Goal: Information Seeking & Learning: Learn about a topic

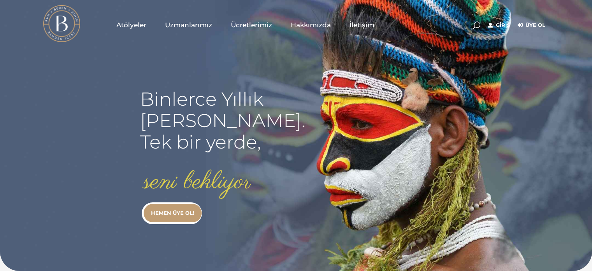
type input "[EMAIL_ADDRESS][DOMAIN_NAME]"
click at [527, 100] on rs-slide "Binlerce Yıllık kadim bilgi. Tek bir yerde, seni bekliyor HEMEN ÜYE OL!" at bounding box center [296, 135] width 592 height 271
click at [504, 23] on link "Giriş" at bounding box center [499, 25] width 22 height 9
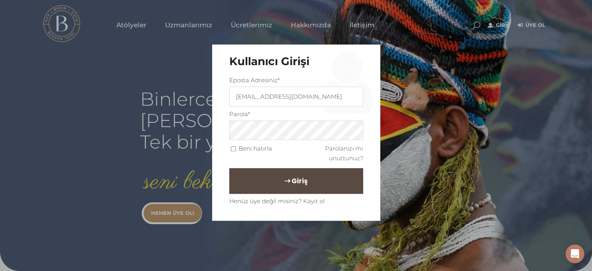
click at [331, 177] on button "Giriş" at bounding box center [296, 181] width 134 height 26
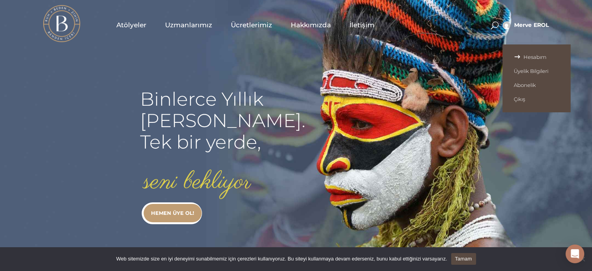
click at [517, 57] on span "Hesabım" at bounding box center [537, 57] width 46 height 6
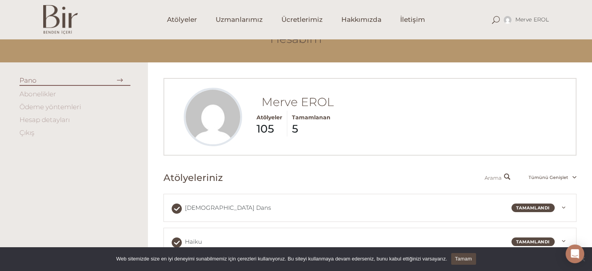
scroll to position [38, 0]
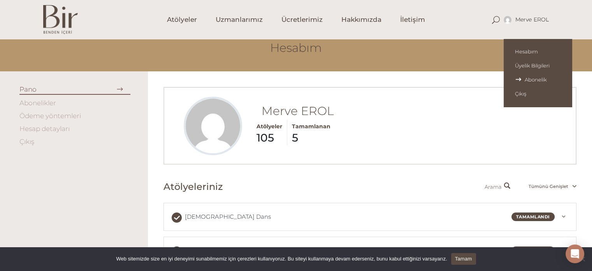
click at [530, 78] on span "Abonelik" at bounding box center [538, 79] width 46 height 6
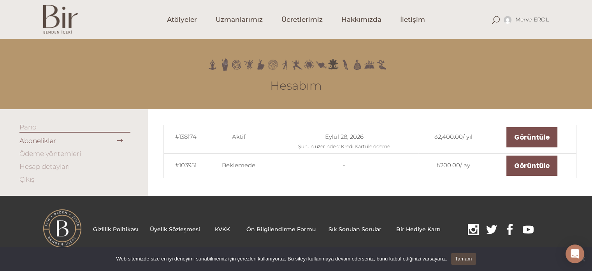
scroll to position [0, 0]
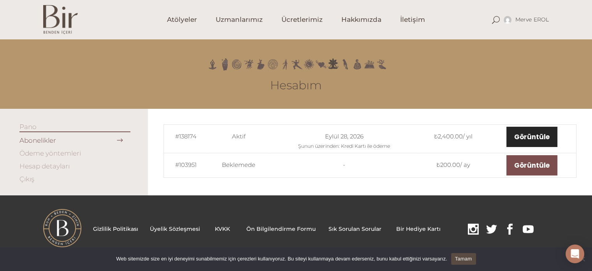
click at [532, 135] on link "Görüntüle" at bounding box center [532, 137] width 51 height 20
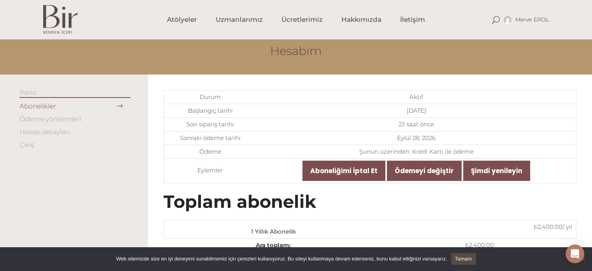
scroll to position [32, 0]
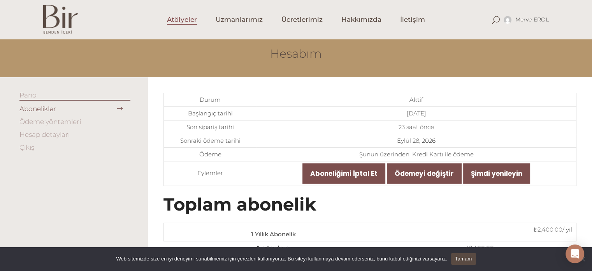
click at [183, 18] on span "Atölyeler" at bounding box center [182, 19] width 30 height 9
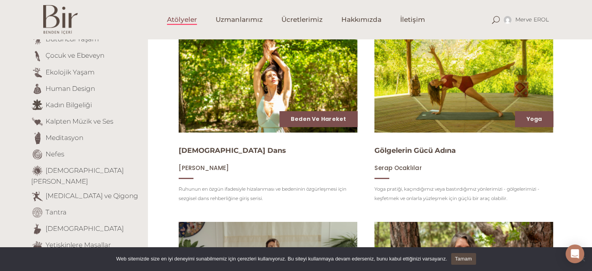
scroll to position [113, 0]
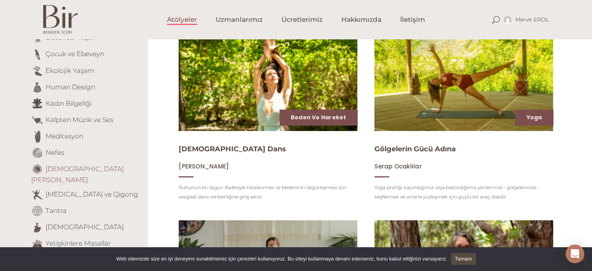
click at [81, 169] on link "[DEMOGRAPHIC_DATA][PERSON_NAME]" at bounding box center [77, 173] width 93 height 19
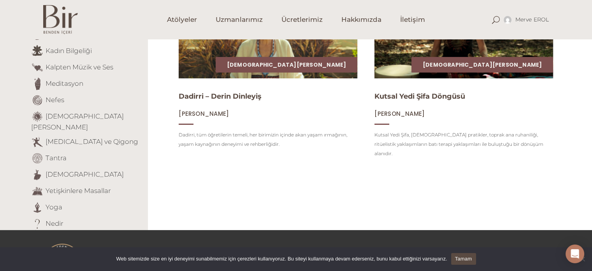
scroll to position [168, 0]
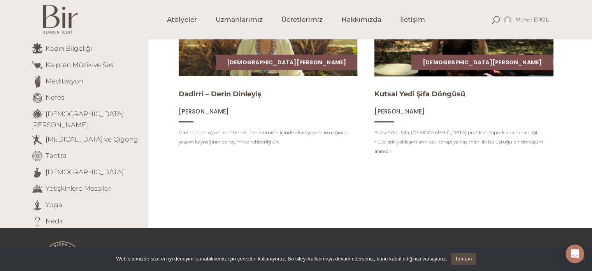
click at [436, 54] on img at bounding box center [464, 26] width 184 height 104
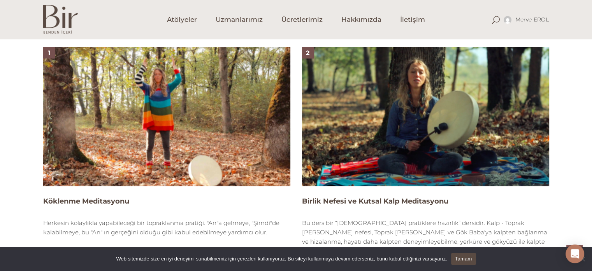
scroll to position [517, 0]
